Goal: Complete application form

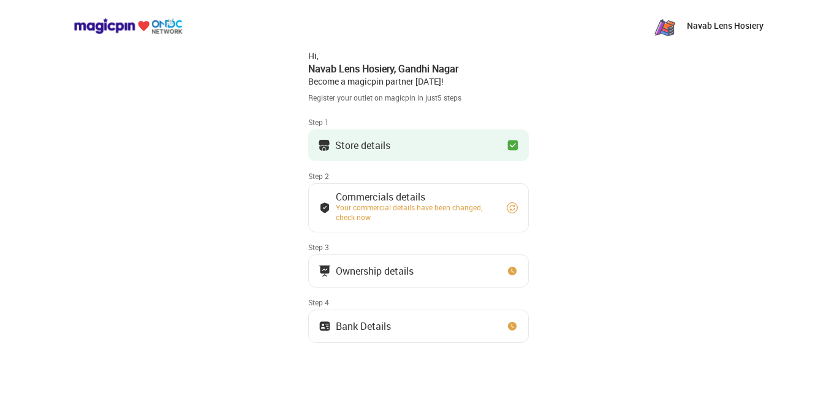
click at [361, 142] on div "Store details" at bounding box center [362, 145] width 55 height 6
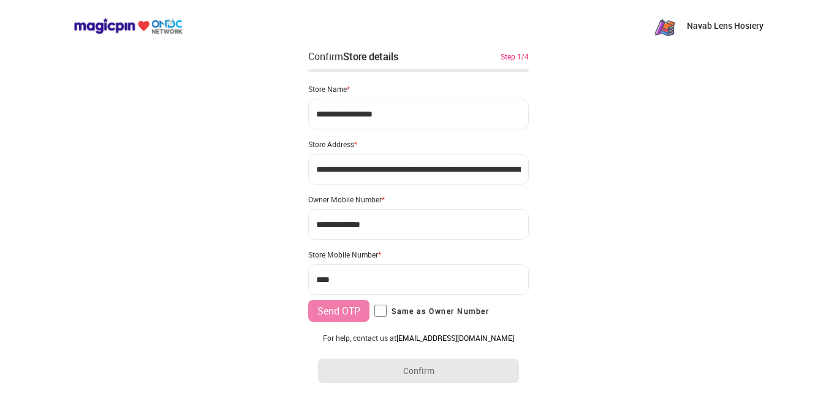
type input "**********"
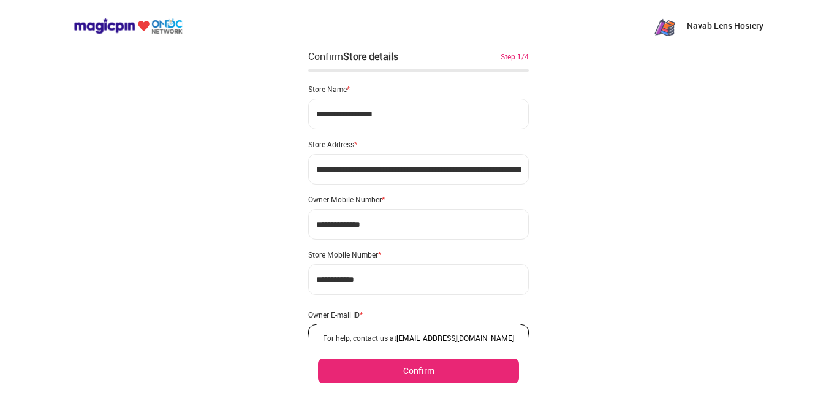
click at [355, 378] on button "Confirm" at bounding box center [418, 370] width 201 height 25
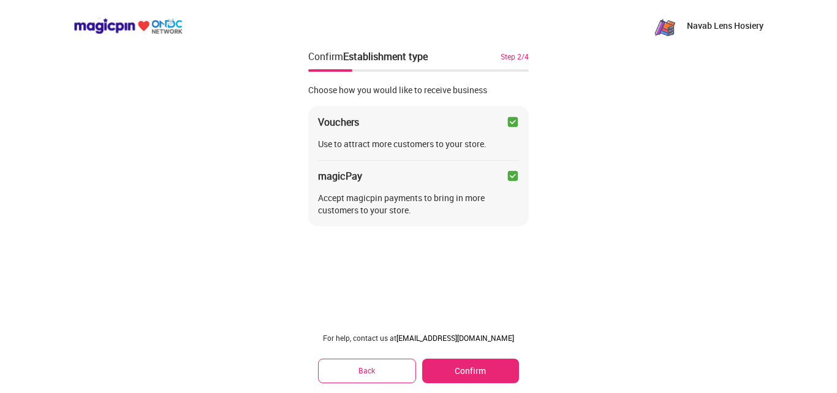
click at [514, 119] on img at bounding box center [513, 122] width 12 height 12
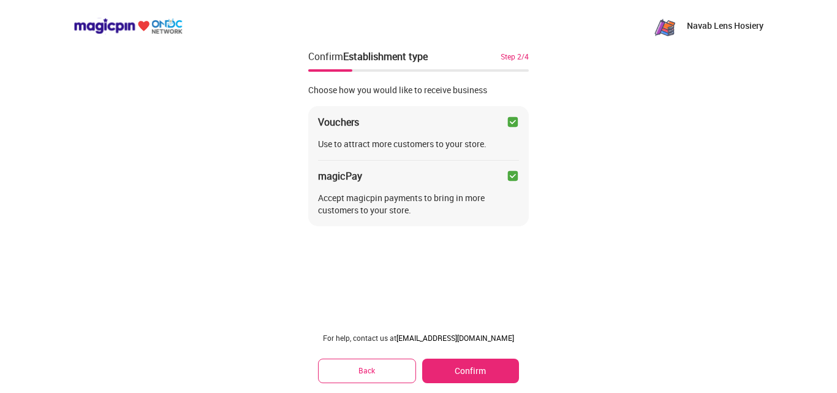
click at [514, 119] on img at bounding box center [513, 122] width 12 height 12
click at [466, 371] on button "Confirm" at bounding box center [470, 370] width 97 height 25
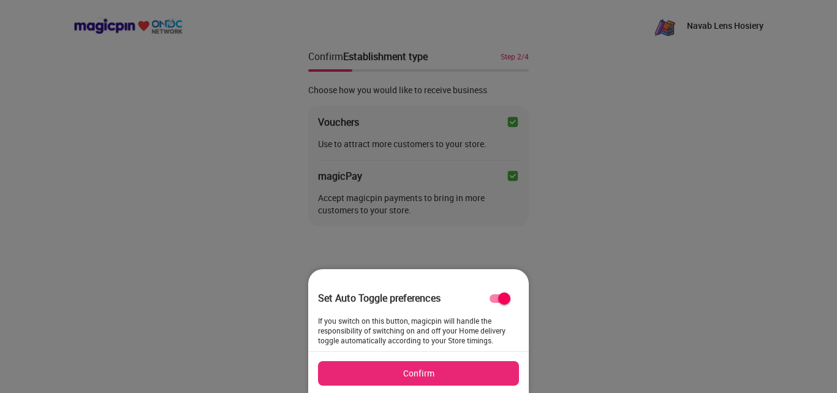
click at [466, 371] on button "Confirm" at bounding box center [418, 373] width 201 height 25
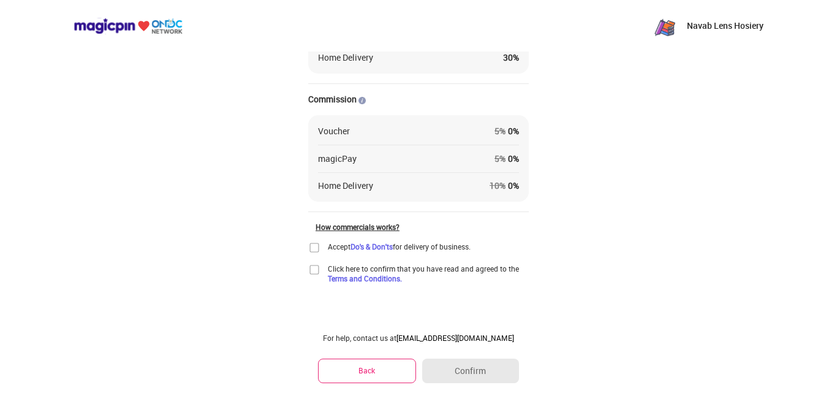
scroll to position [142, 0]
click at [312, 244] on img at bounding box center [314, 247] width 12 height 12
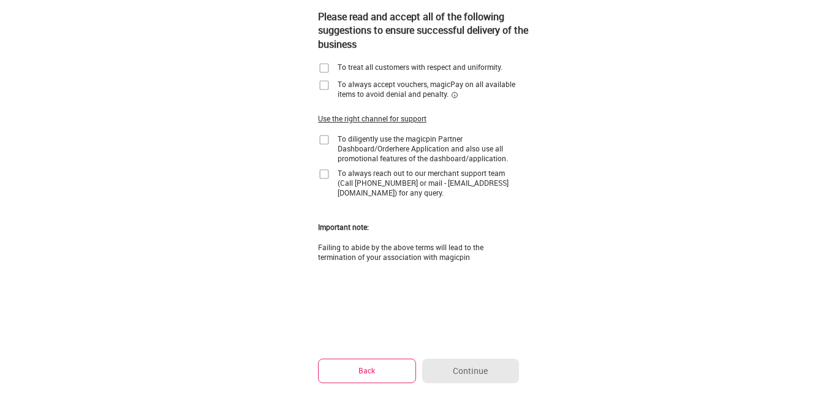
scroll to position [99, 0]
click at [323, 64] on img at bounding box center [324, 68] width 12 height 12
click at [330, 88] on img at bounding box center [324, 85] width 12 height 12
click at [323, 140] on img at bounding box center [324, 140] width 12 height 12
click at [327, 176] on img at bounding box center [324, 174] width 12 height 12
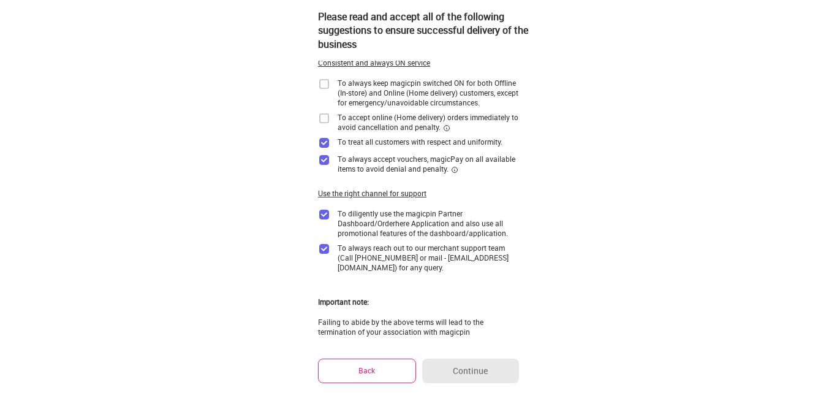
scroll to position [0, 0]
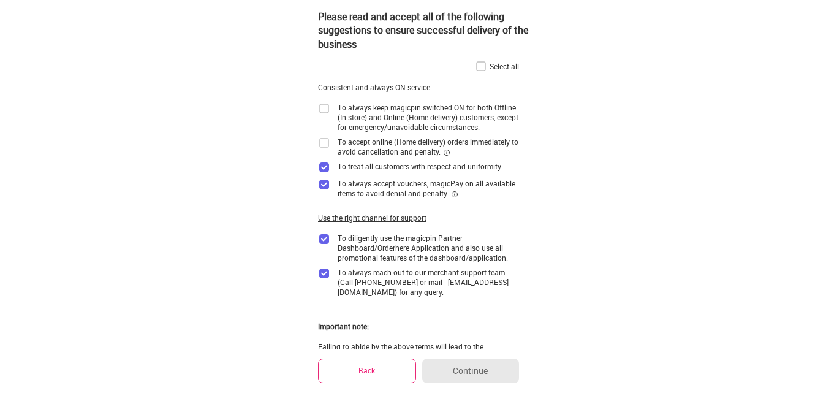
click at [477, 69] on img at bounding box center [481, 66] width 12 height 12
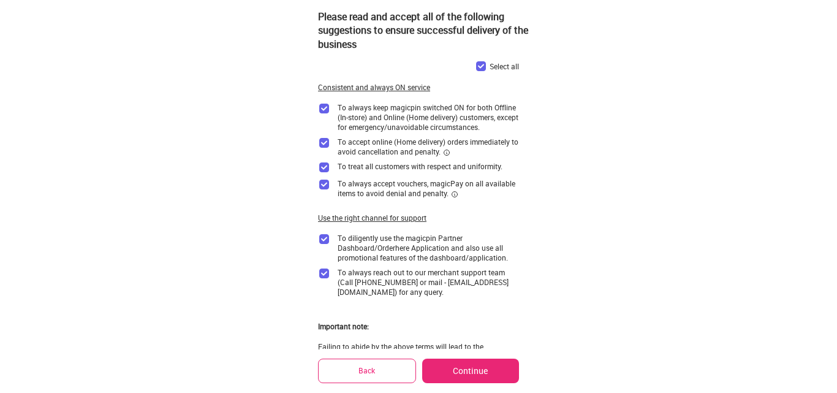
click at [476, 376] on button "Continue" at bounding box center [470, 370] width 97 height 25
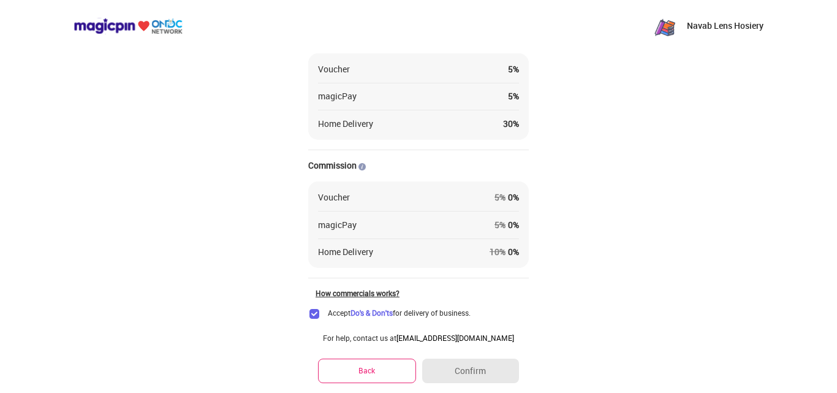
scroll to position [142, 0]
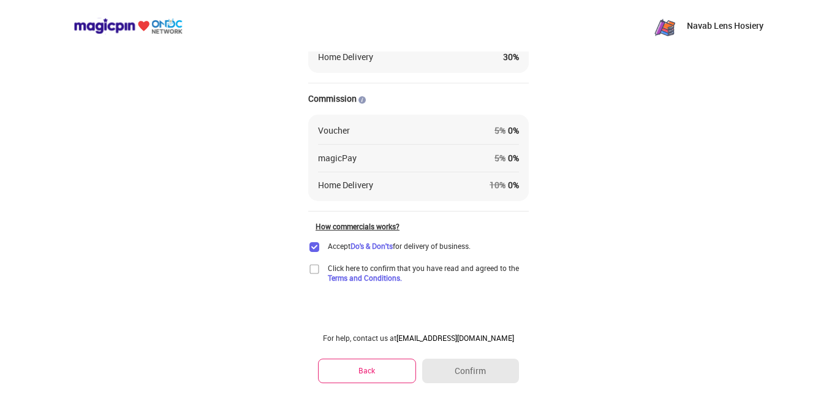
click at [315, 270] on img at bounding box center [314, 269] width 12 height 12
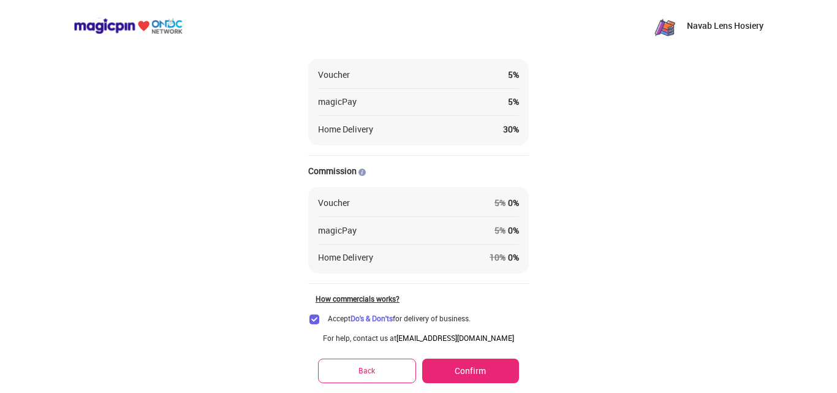
scroll to position [0, 0]
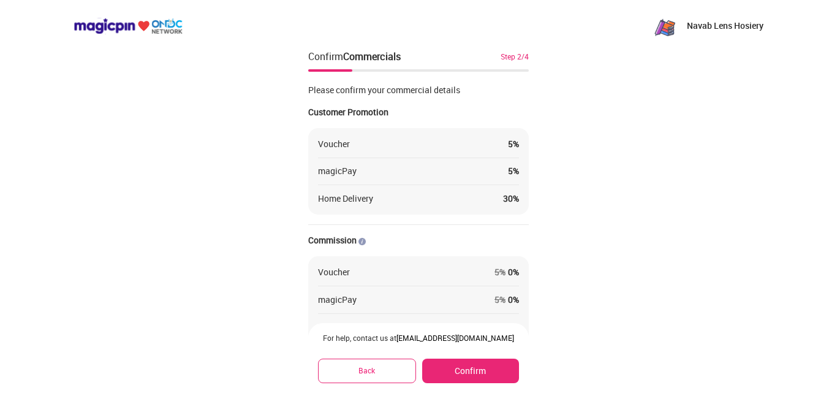
click at [467, 369] on button "Confirm" at bounding box center [470, 370] width 97 height 25
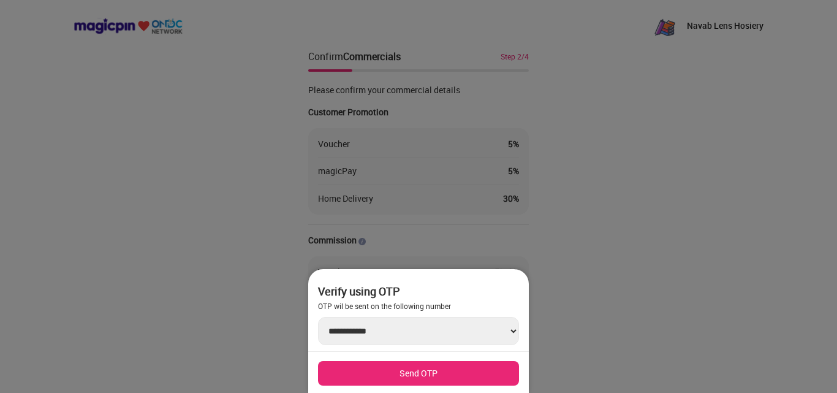
click at [554, 240] on div at bounding box center [418, 196] width 837 height 393
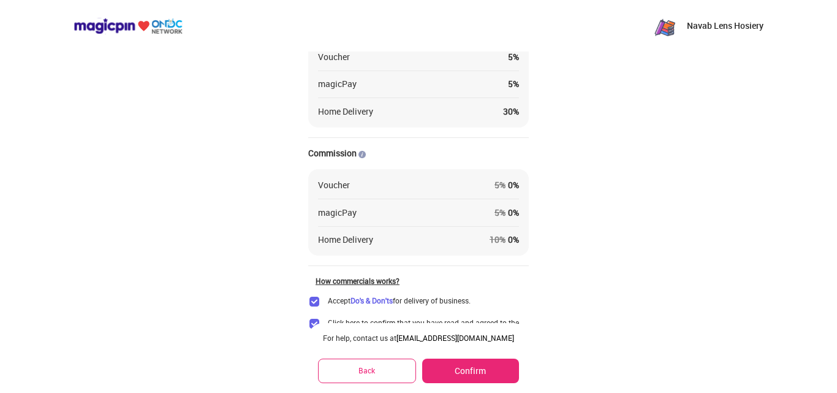
scroll to position [142, 0]
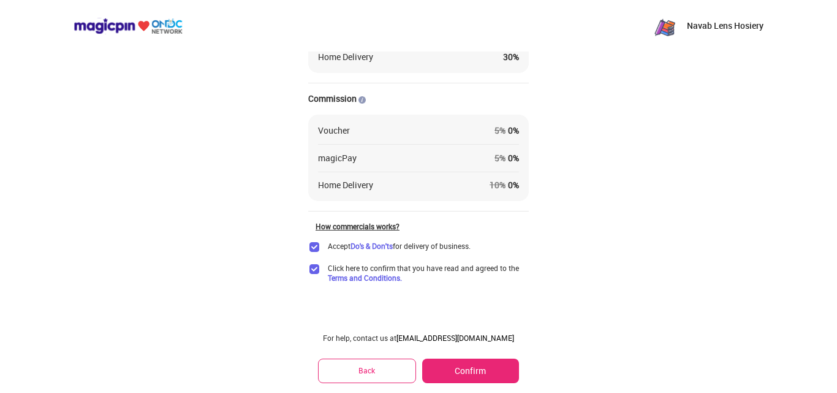
click at [477, 366] on button "Confirm" at bounding box center [470, 370] width 97 height 25
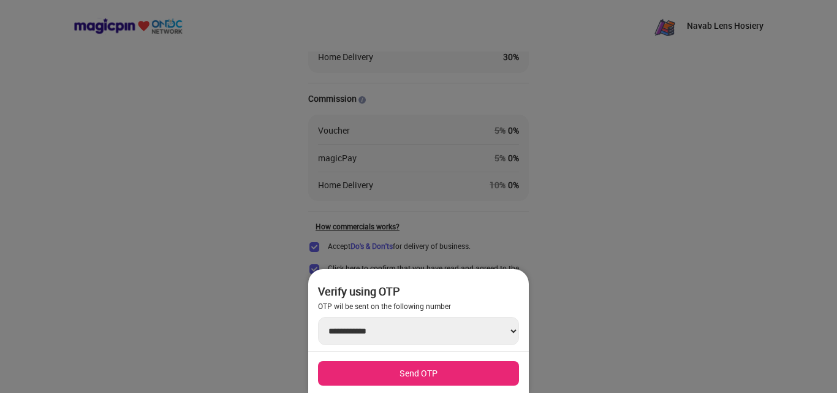
click at [505, 231] on div at bounding box center [418, 196] width 837 height 393
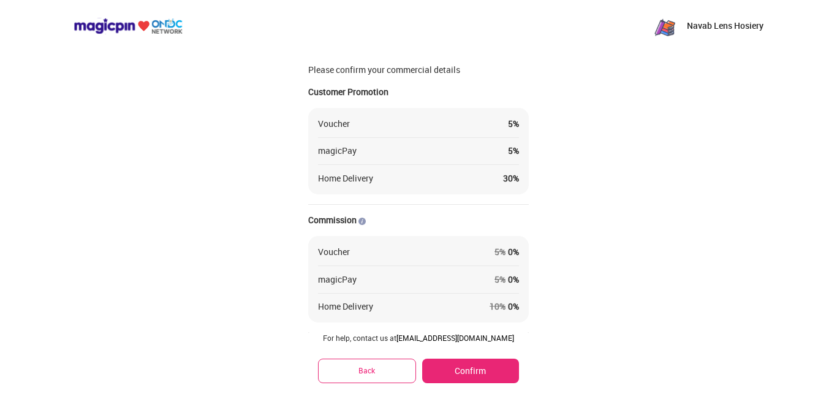
scroll to position [0, 0]
